Goal: Information Seeking & Learning: Learn about a topic

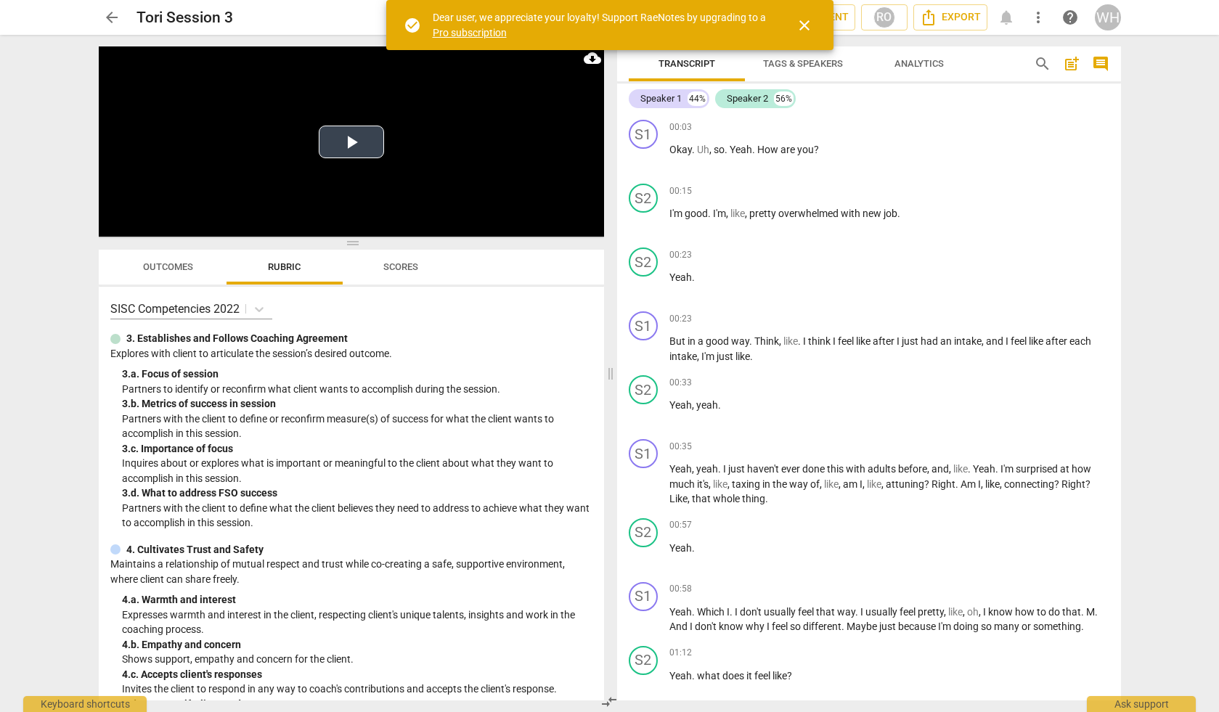
click at [350, 143] on button "Play Video" at bounding box center [351, 142] width 65 height 33
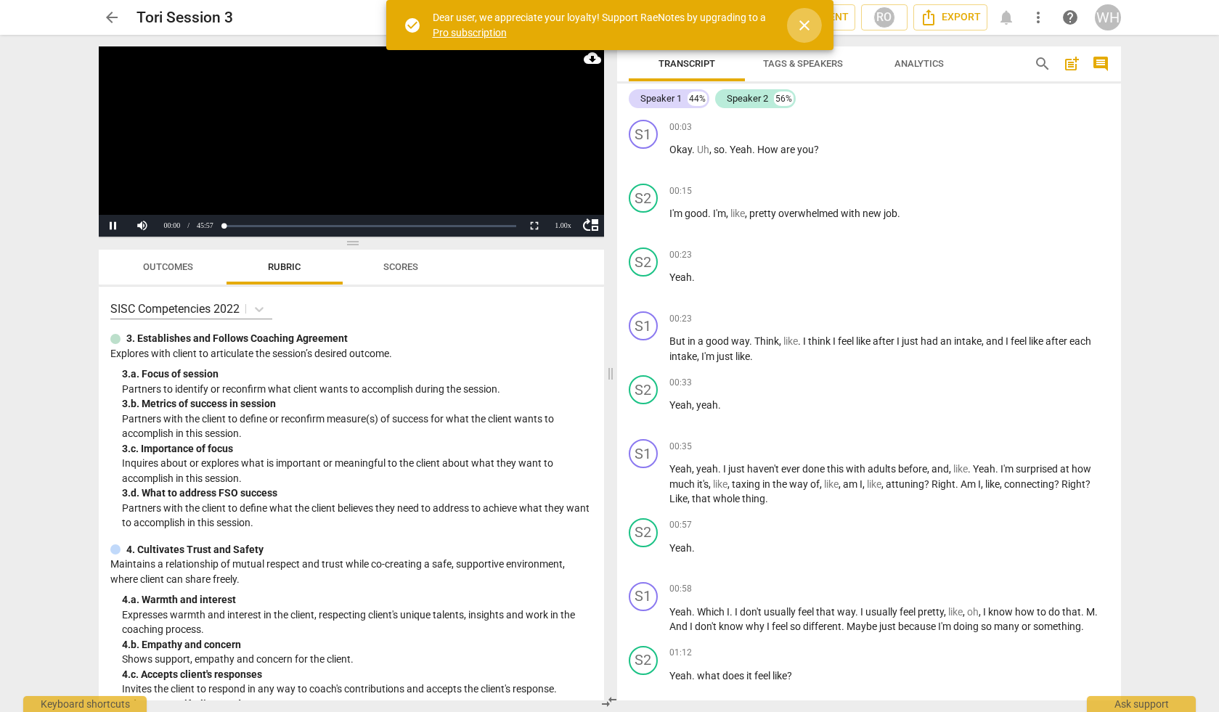
click at [800, 19] on span "close" at bounding box center [804, 25] width 17 height 17
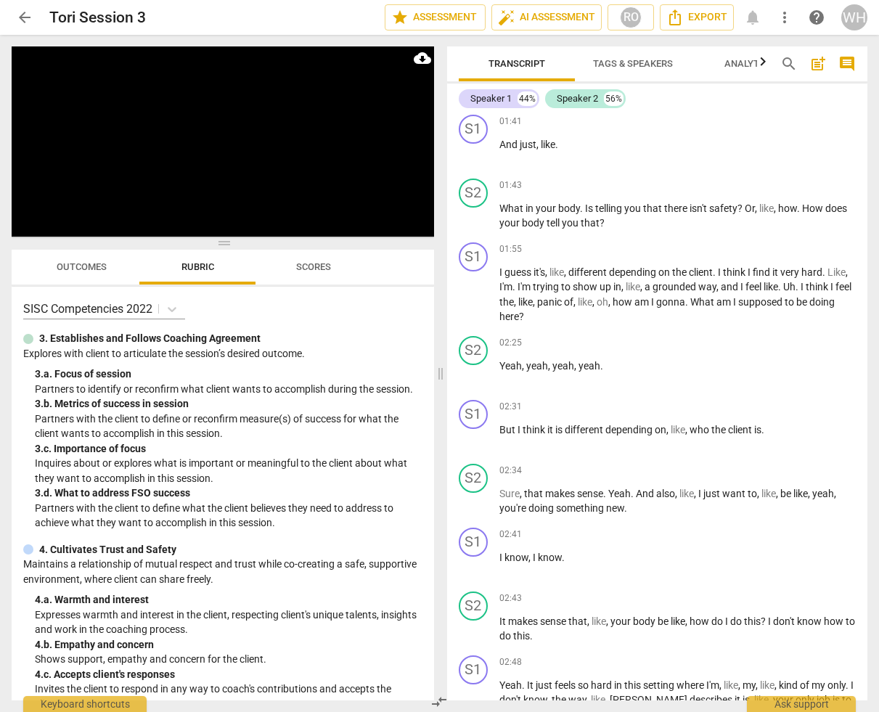
scroll to position [893, 0]
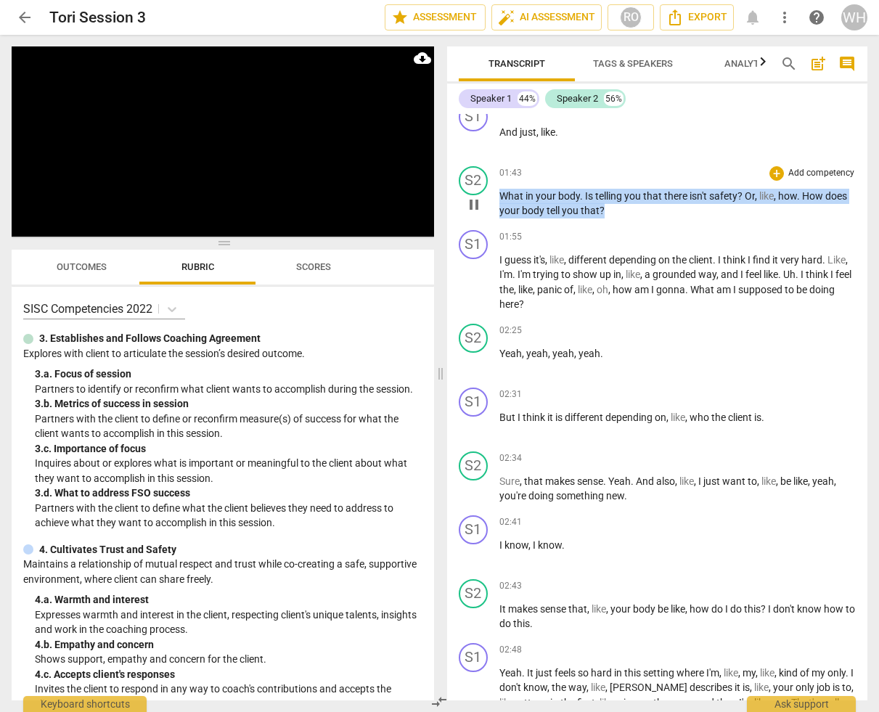
drag, startPoint x: 624, startPoint y: 210, endPoint x: 492, endPoint y: 192, distance: 134.1
click at [492, 192] on div "S2 play_arrow pause 01:43 + Add competency keyboard_arrow_right What in your bo…" at bounding box center [657, 192] width 421 height 64
copy p "What in your body . Is telling you that there isn't safety ? Or , like , how . …"
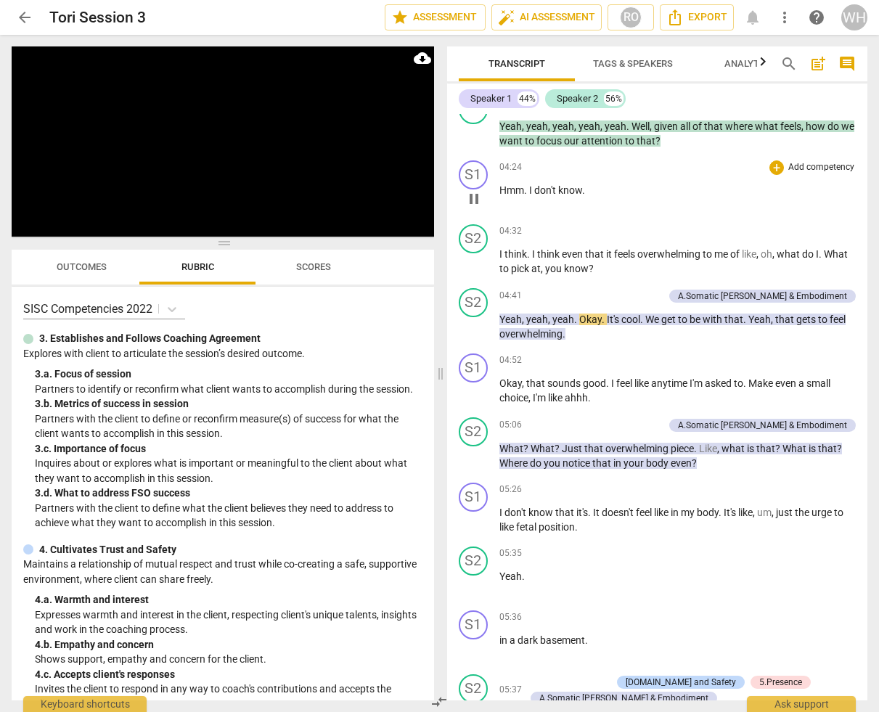
scroll to position [1874, 0]
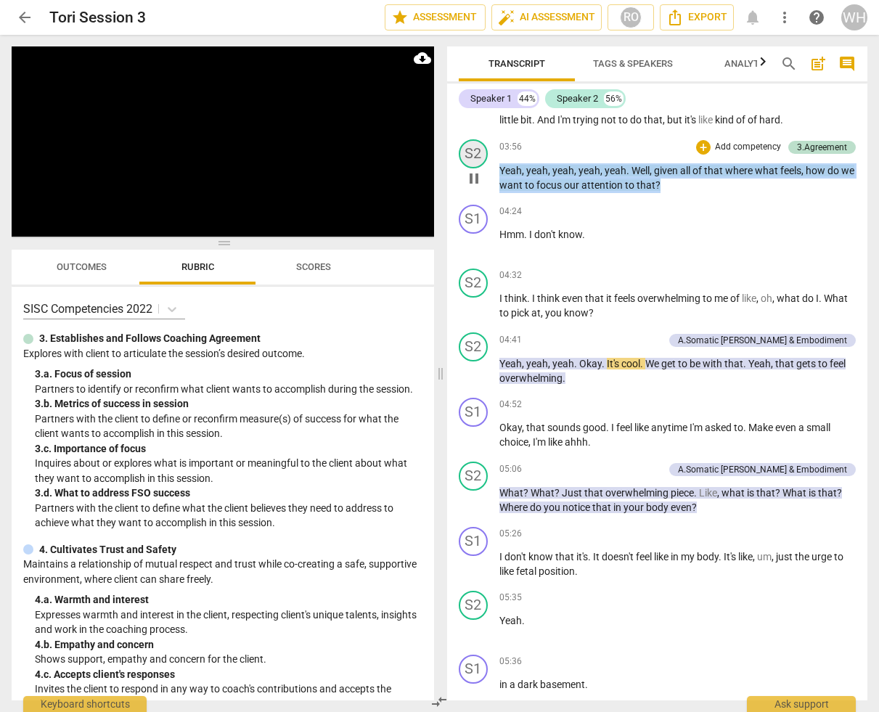
drag, startPoint x: 693, startPoint y: 185, endPoint x: 485, endPoint y: 155, distance: 210.5
click at [485, 155] on div "S2 play_arrow pause 03:56 + Add competency 3.Agreement keyboard_arrow_right Yea…" at bounding box center [657, 166] width 421 height 65
copy p "Yeah , yeah , yeah , yeah , yeah . Well , given all of that where what feels , …"
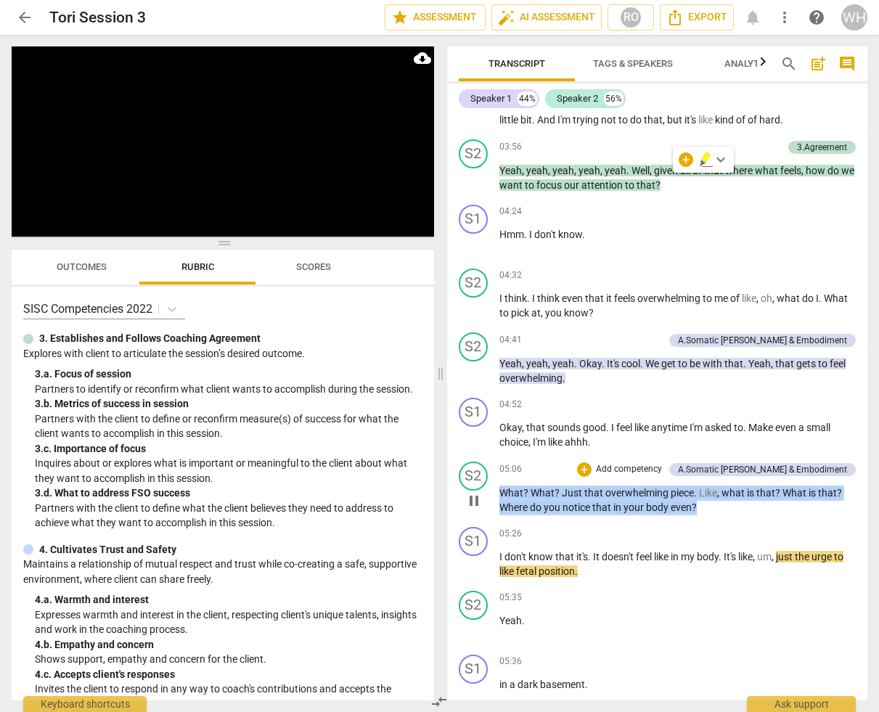
drag, startPoint x: 713, startPoint y: 502, endPoint x: 493, endPoint y: 487, distance: 220.5
click at [493, 487] on div "S2 play_arrow pause 05:06 + Add competency A.Somatic [PERSON_NAME] & Embodiment…" at bounding box center [657, 488] width 421 height 65
copy p "What ? What ? Just that overwhelming piece . Like , what is that ? What is that…"
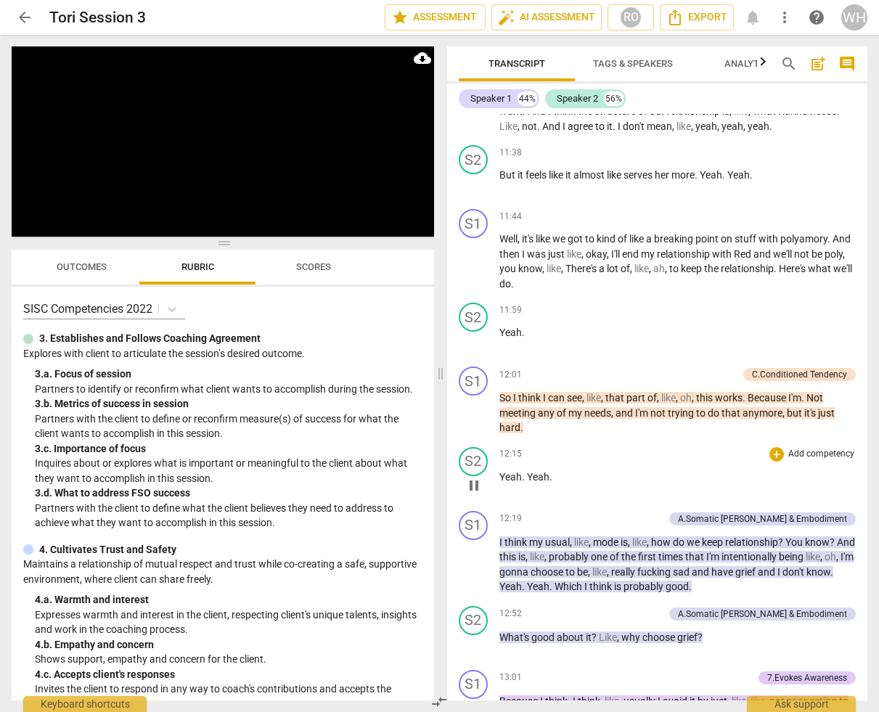
scroll to position [5805, 0]
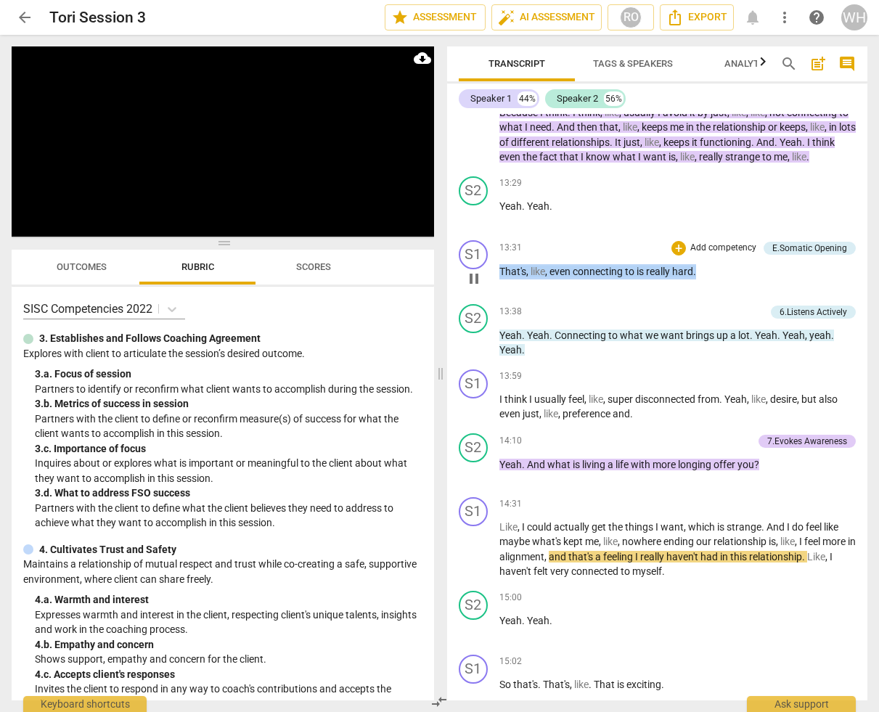
drag, startPoint x: 722, startPoint y: 246, endPoint x: 496, endPoint y: 229, distance: 226.4
click at [496, 235] on div "S1 play_arrow pause 13:31 + Add competency E.Somatic Opening keyboard_arrow_rig…" at bounding box center [657, 267] width 421 height 64
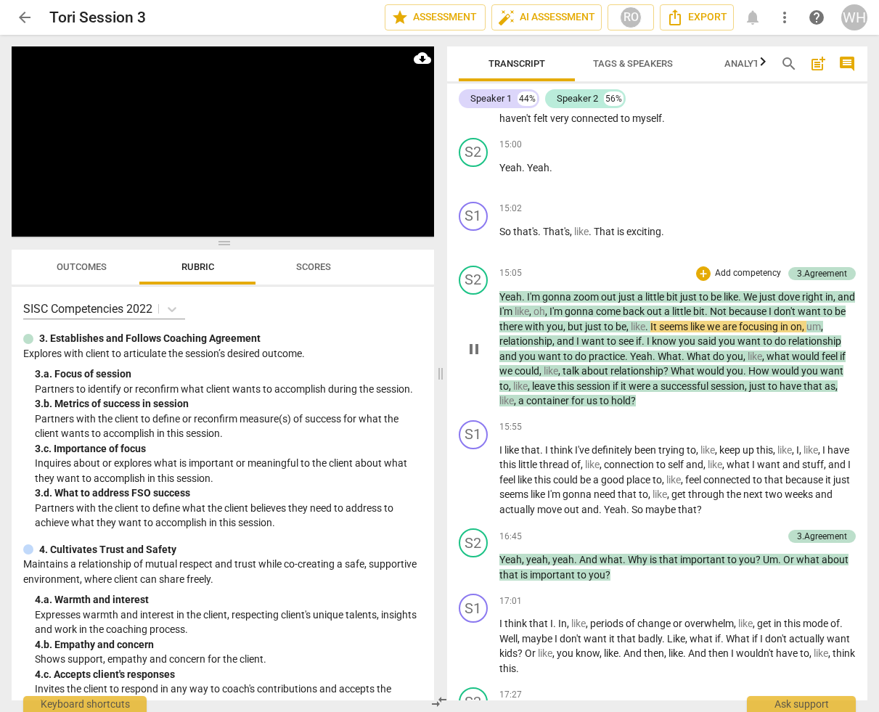
scroll to position [6254, 0]
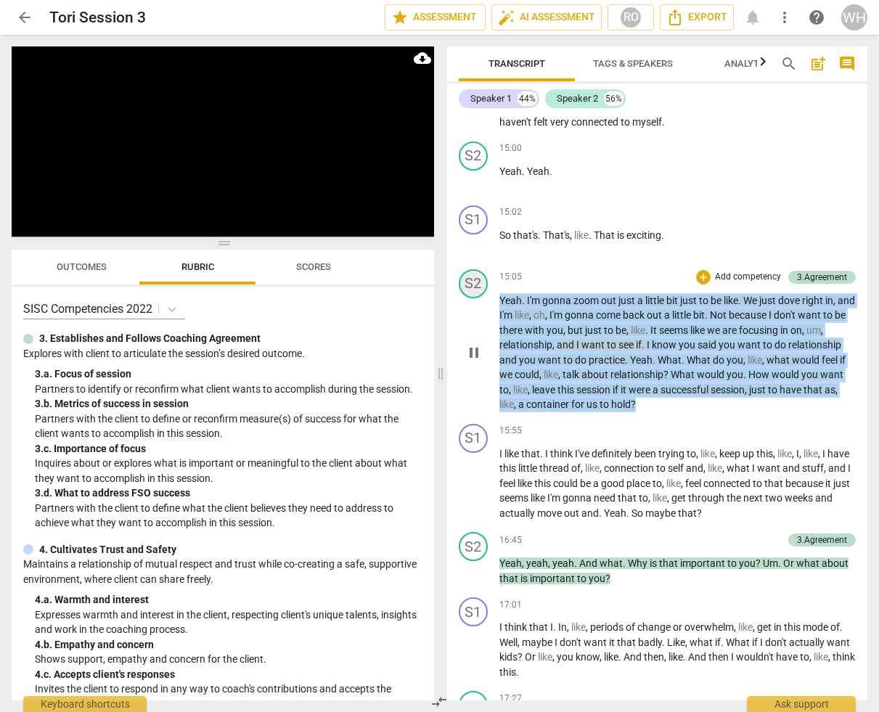
drag, startPoint x: 730, startPoint y: 367, endPoint x: 482, endPoint y: 251, distance: 273.5
click at [482, 264] on div "S2 play_arrow pause 15:05 + Add competency 3.Agreement keyboard_arrow_right Yea…" at bounding box center [657, 341] width 421 height 155
copy p "Yeah . I'm gonna zoom out just a little bit just to be like . We just dove righ…"
click at [648, 424] on div "15:55 + Add competency keyboard_arrow_right I like that . I think I've definite…" at bounding box center [678, 472] width 357 height 97
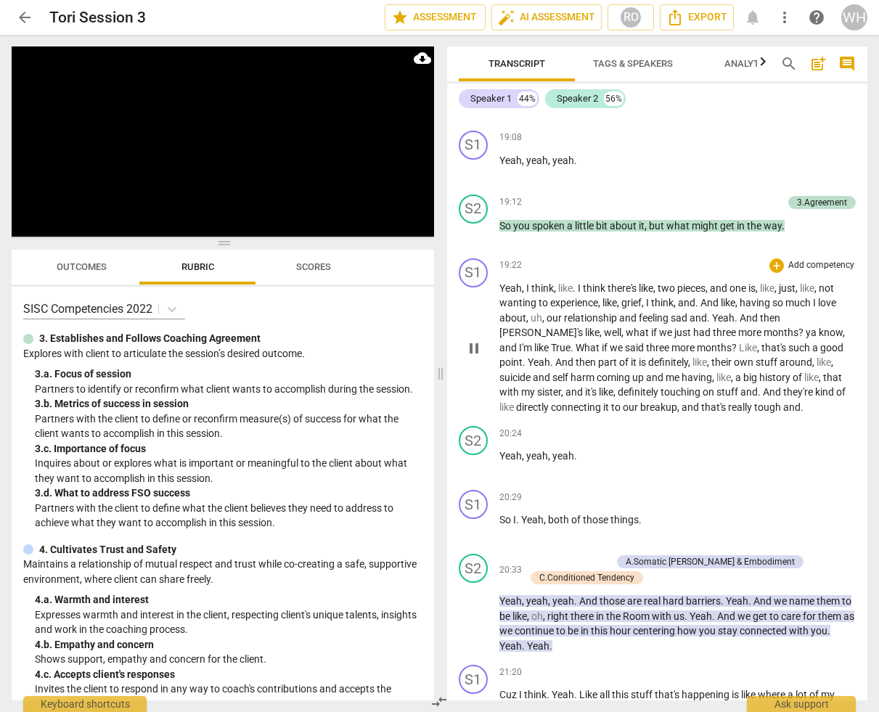
scroll to position [7674, 0]
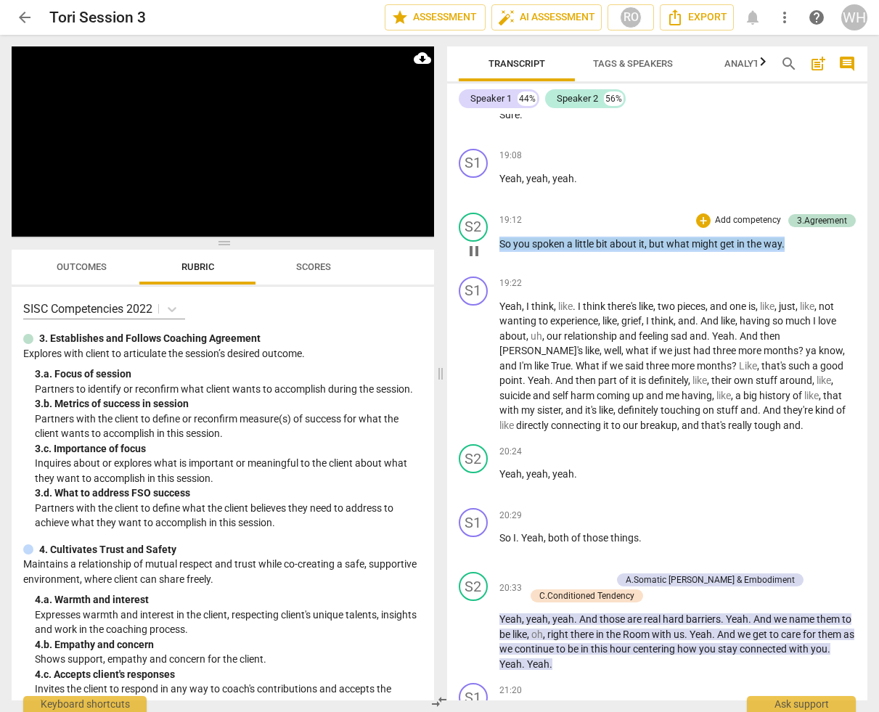
drag, startPoint x: 811, startPoint y: 197, endPoint x: 493, endPoint y: 190, distance: 318.1
click at [493, 207] on div "S2 play_arrow pause 19:12 + Add competency 3.Agreement keyboard_arrow_right So …" at bounding box center [657, 239] width 421 height 64
copy p "So you spoken a little bit about it , but what might get in the way ."
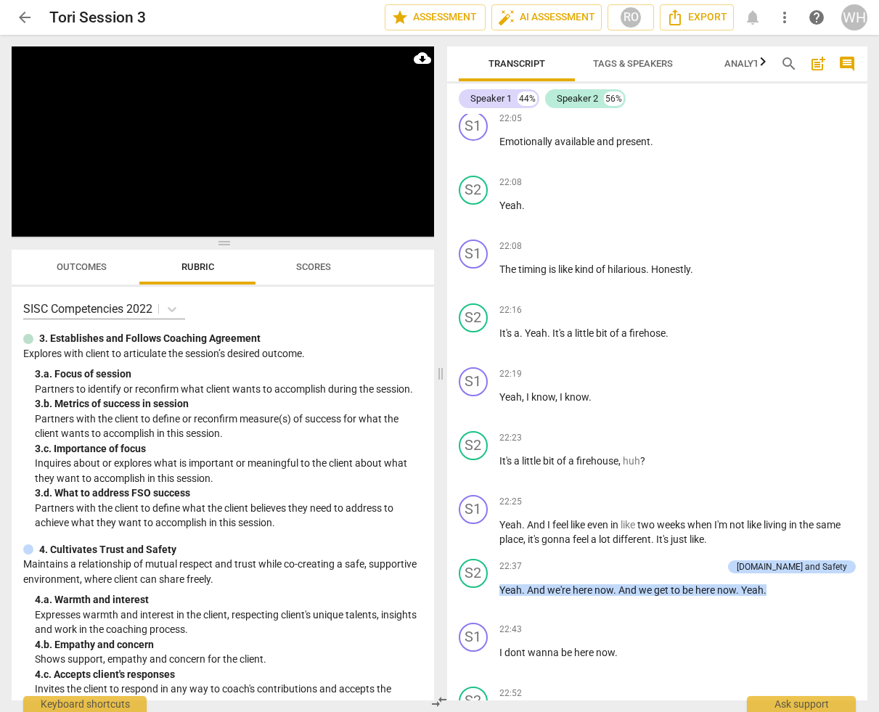
scroll to position [8588, 0]
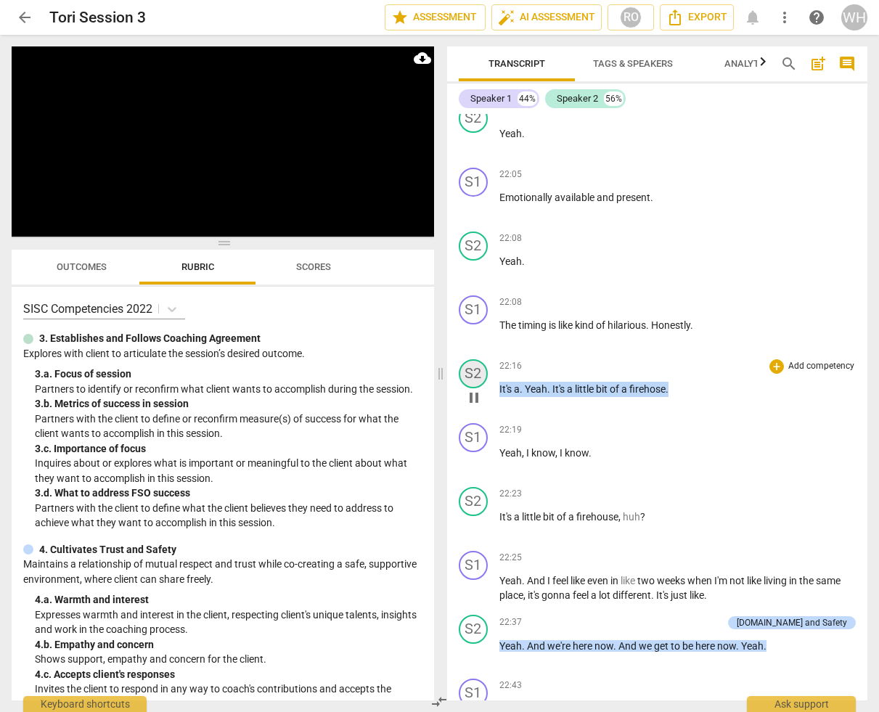
drag, startPoint x: 681, startPoint y: 335, endPoint x: 481, endPoint y: 330, distance: 200.5
click at [481, 354] on div "S2 play_arrow pause 22:16 + Add competency keyboard_arrow_right It's a . Yeah .…" at bounding box center [657, 386] width 421 height 64
copy p "It's a . Yeah . It's a little bit of a firehose ."
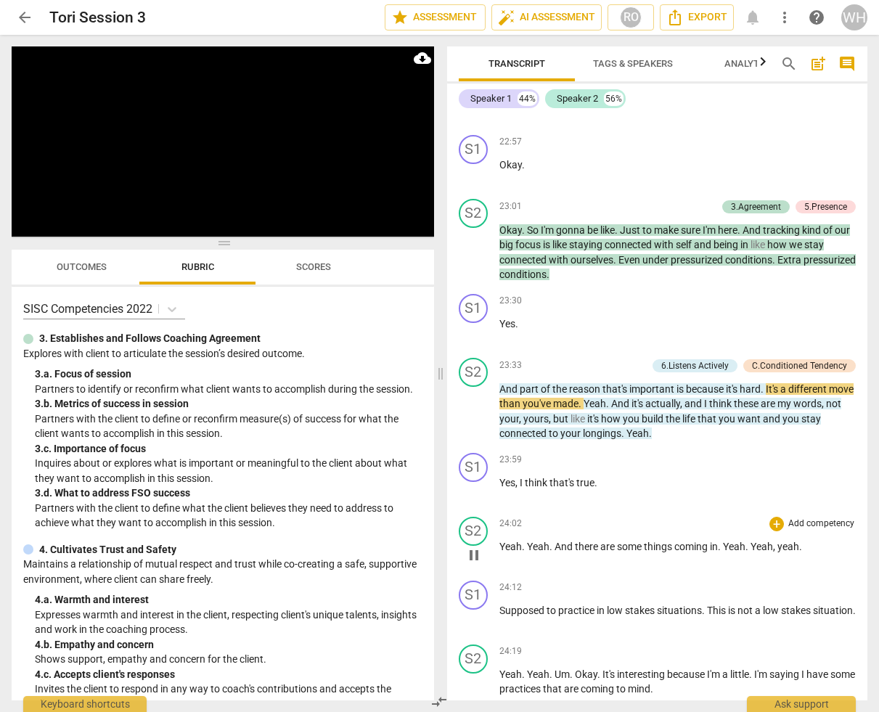
scroll to position [9251, 0]
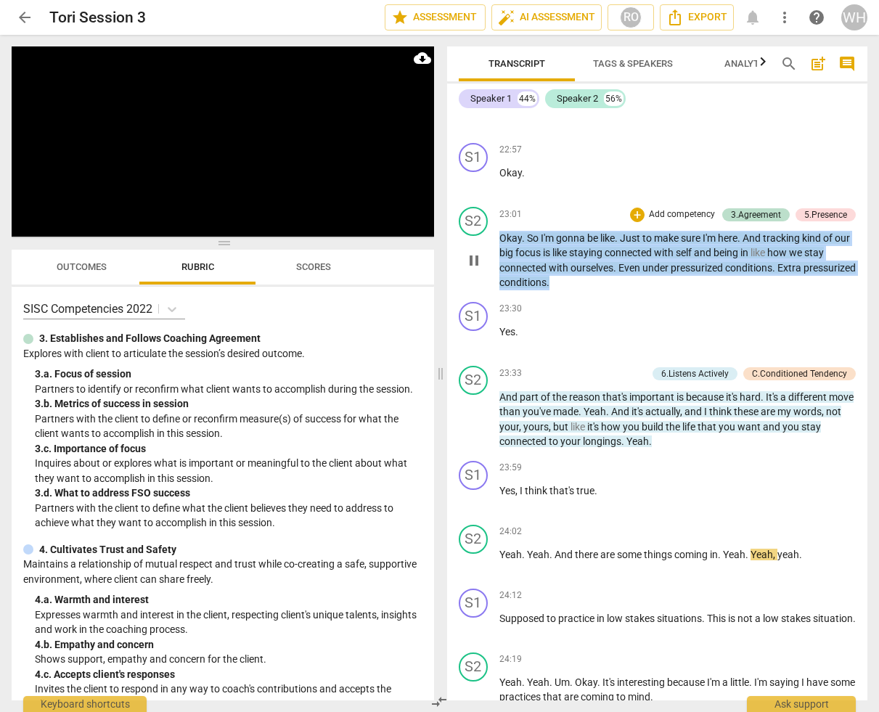
drag, startPoint x: 616, startPoint y: 229, endPoint x: 485, endPoint y: 182, distance: 139.4
click at [485, 201] on div "S2 play_arrow pause 23:01 + Add competency 3.Agreement 5.Presence keyboard_arro…" at bounding box center [657, 248] width 421 height 95
copy p "Okay . So I'm gonna be like . Just to make sure I'm here . And tracking kind of…"
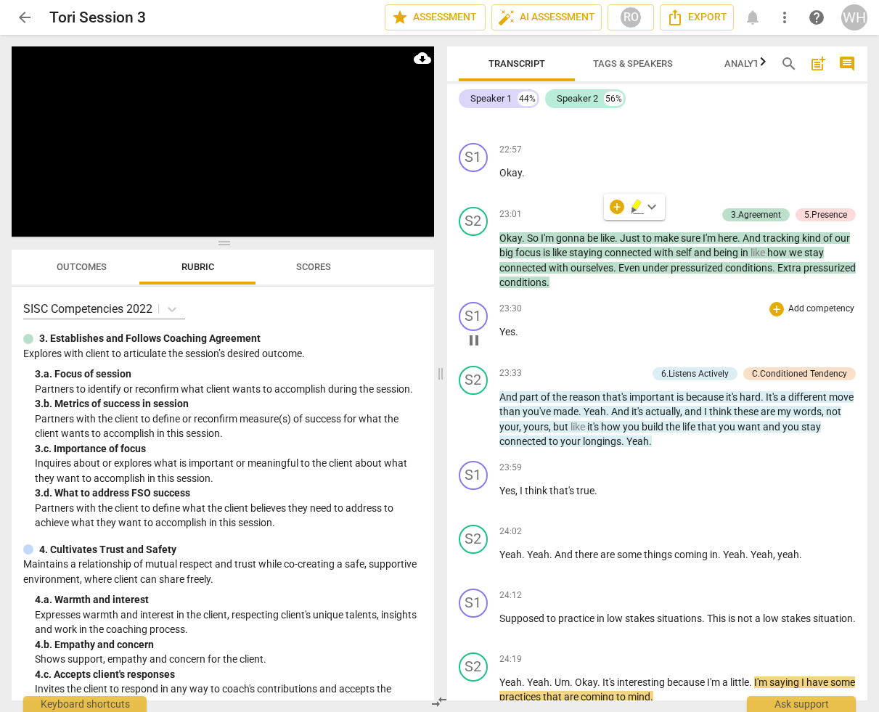
click at [593, 302] on div "23:30 + Add competency keyboard_arrow_right Yes ." at bounding box center [678, 328] width 357 height 52
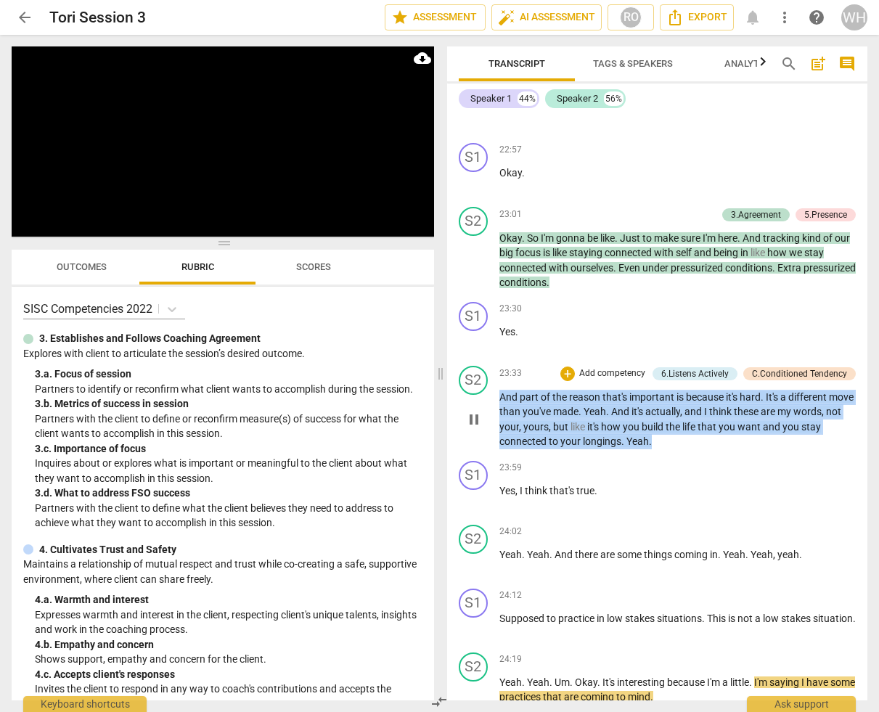
drag, startPoint x: 697, startPoint y: 392, endPoint x: 491, endPoint y: 333, distance: 214.4
click at [491, 360] on div "S2 play_arrow pause 23:33 + Add competency 6.Listens Actively C.Conditioned Ten…" at bounding box center [657, 407] width 421 height 95
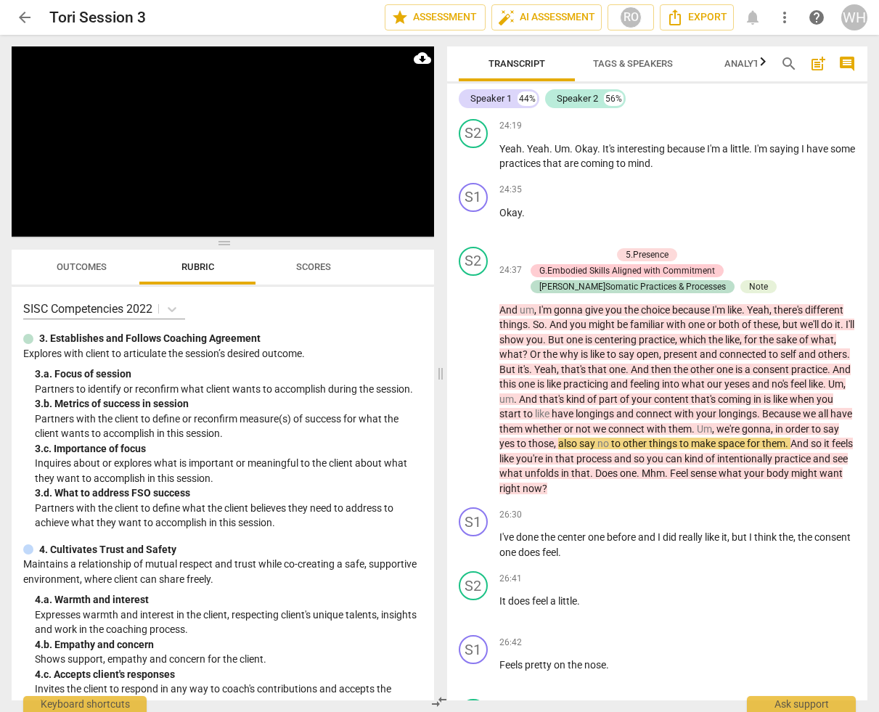
scroll to position [9796, 0]
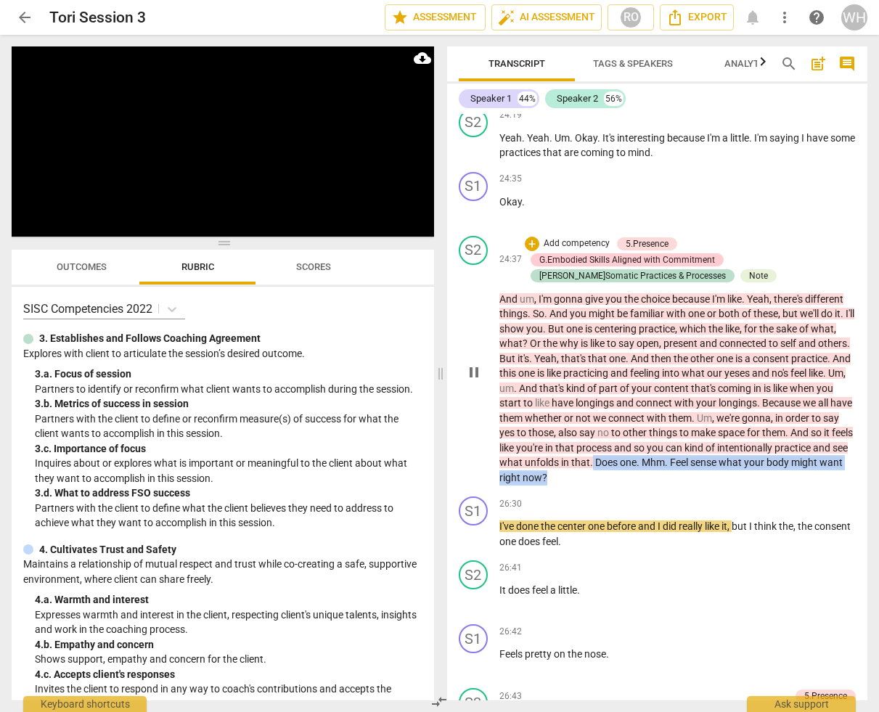
drag, startPoint x: 730, startPoint y: 420, endPoint x: 726, endPoint y: 392, distance: 28.6
click at [726, 392] on p "And um , I'm gonna give you the choice because I'm like . Yeah , there's differ…" at bounding box center [678, 389] width 357 height 194
copy p "Does one . Mhm . Feel sense what your body might want right now ?"
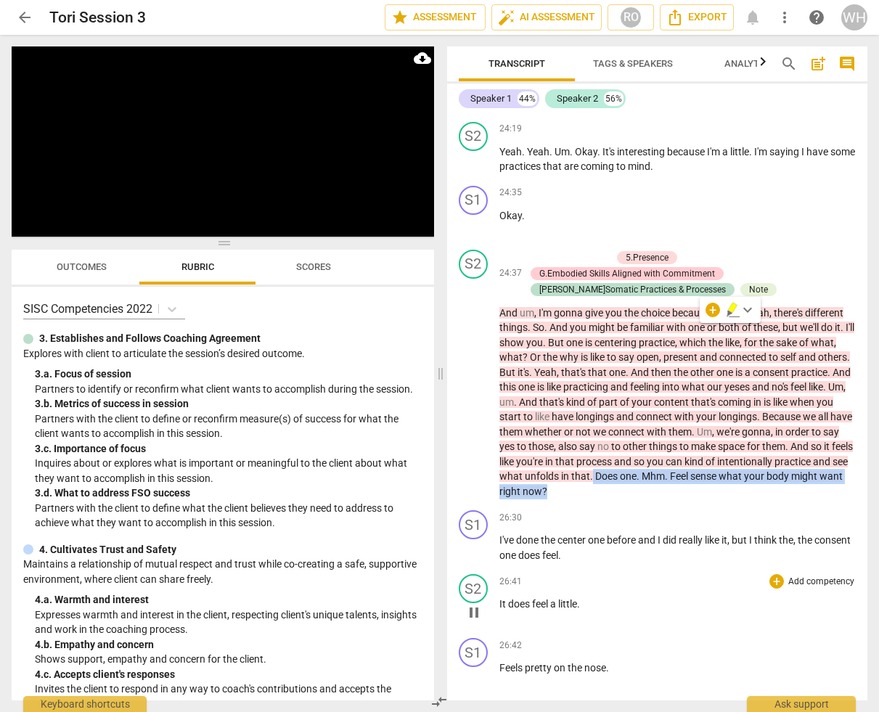
scroll to position [9766, 0]
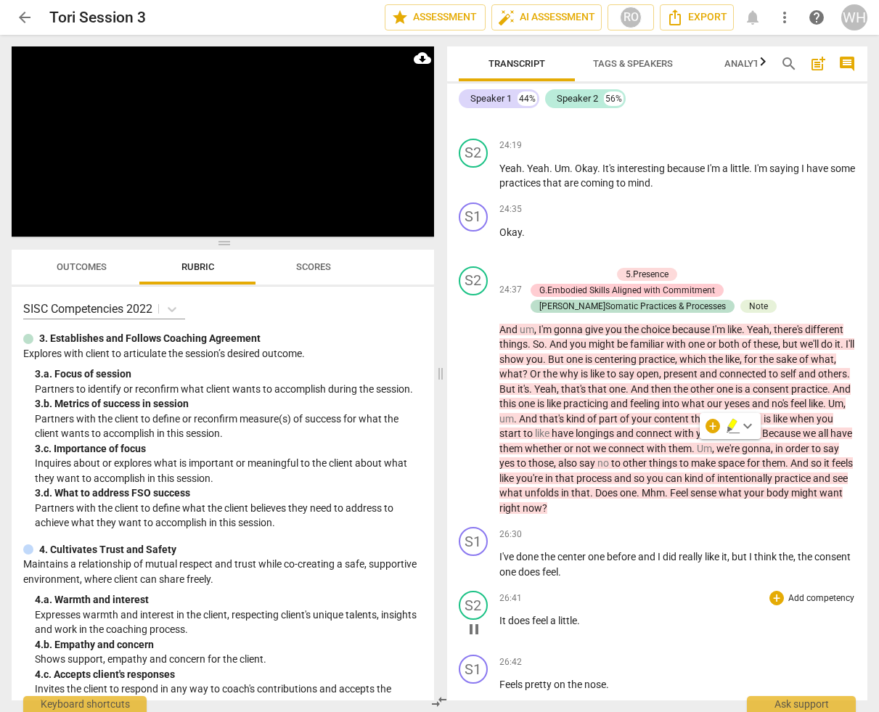
click at [696, 591] on div "26:41 + Add competency keyboard_arrow_right It does feel a little ." at bounding box center [678, 617] width 357 height 52
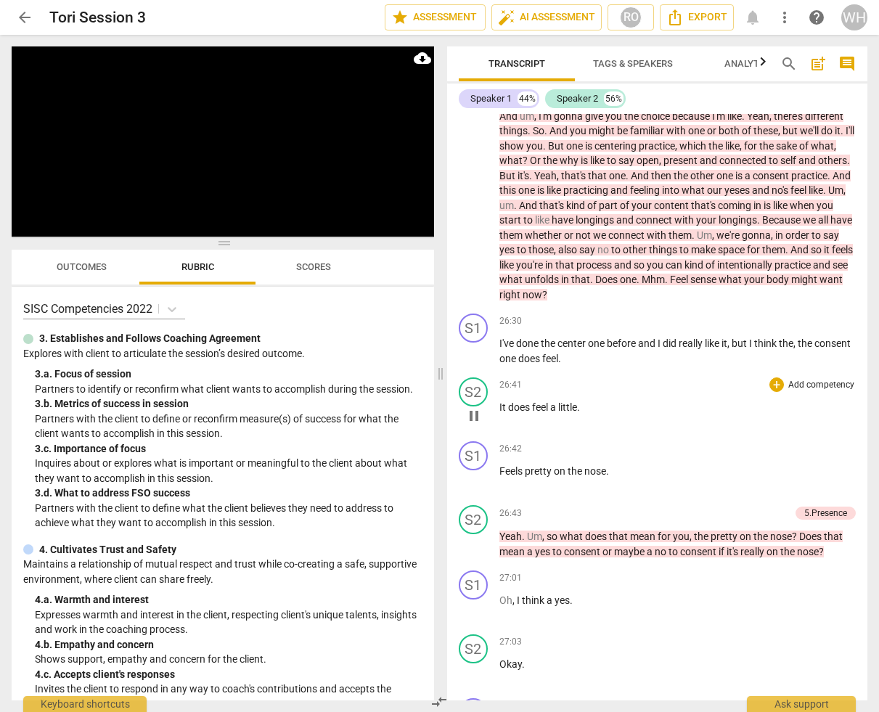
scroll to position [9990, 0]
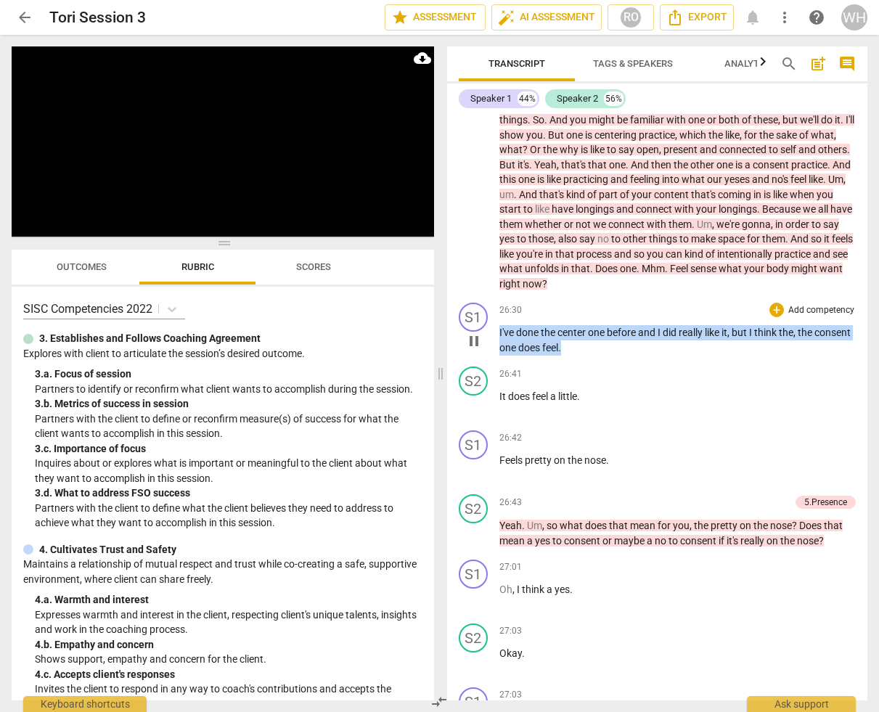
drag, startPoint x: 640, startPoint y: 293, endPoint x: 487, endPoint y: 266, distance: 155.5
click at [487, 297] on div "S1 play_arrow pause 26:30 + Add competency keyboard_arrow_right I've done the c…" at bounding box center [657, 329] width 421 height 64
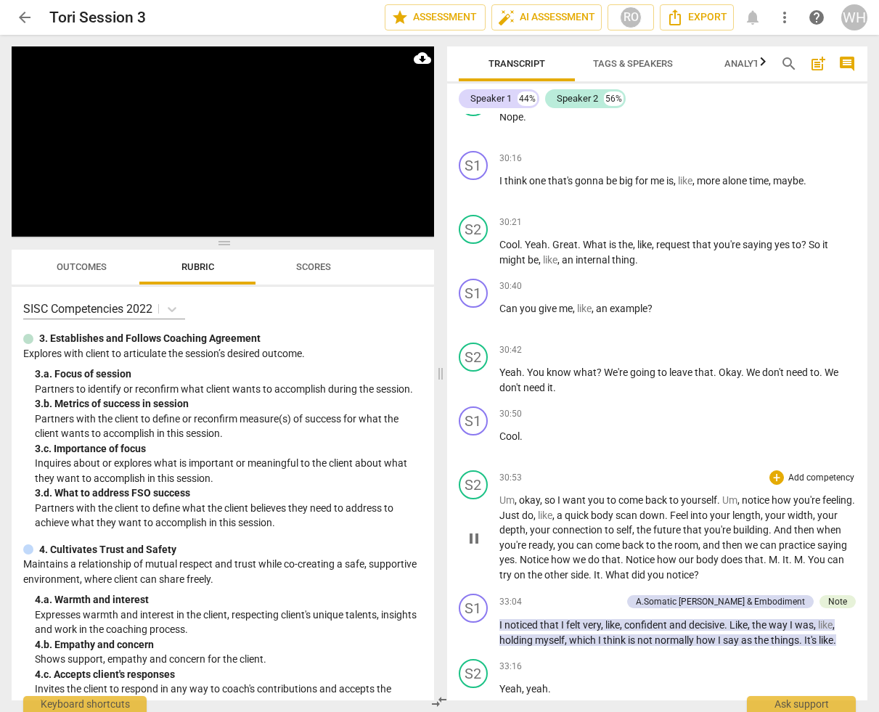
scroll to position [12313, 0]
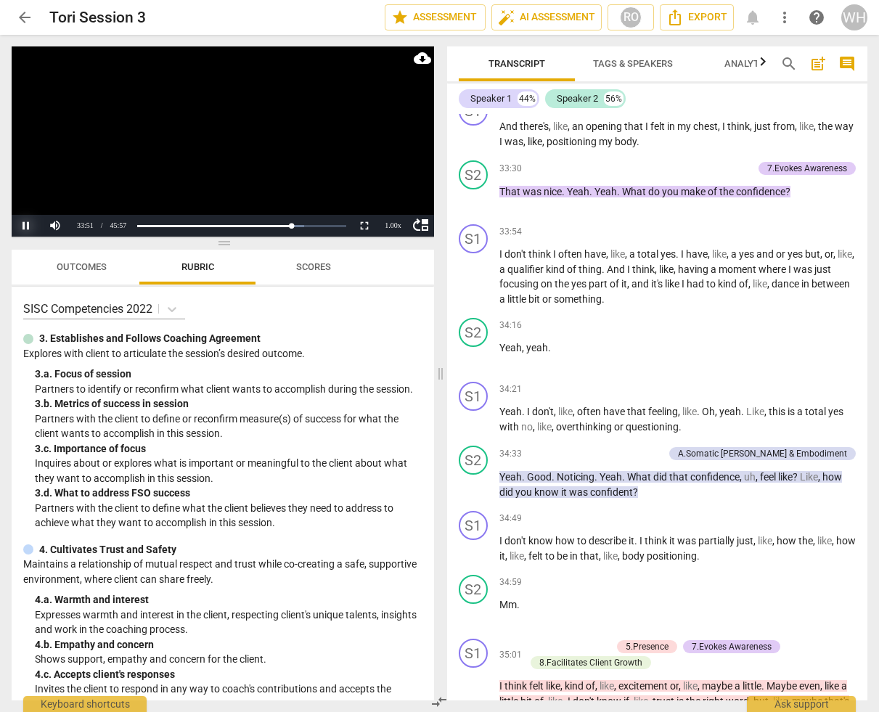
click at [26, 224] on button "Pause" at bounding box center [26, 226] width 29 height 22
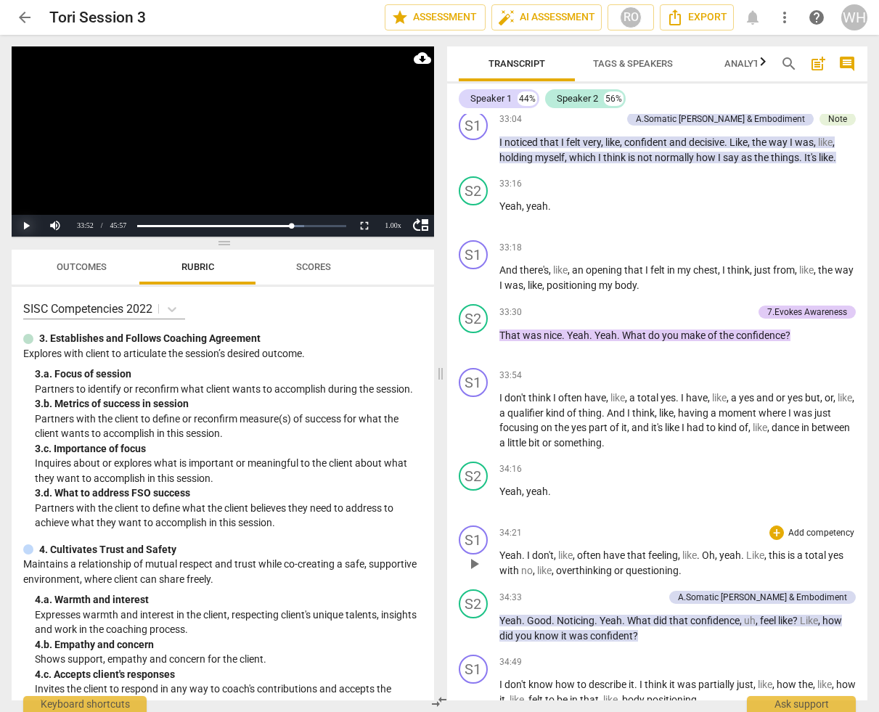
scroll to position [12148, 0]
